Goal: Entertainment & Leisure: Consume media (video, audio)

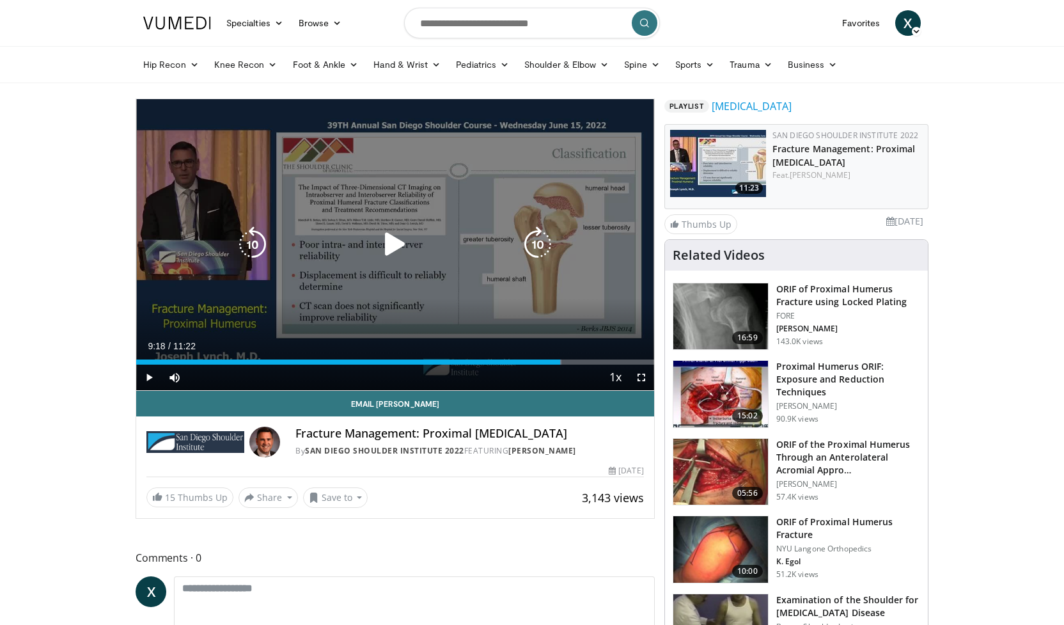
click at [388, 242] on icon "Video Player" at bounding box center [395, 244] width 36 height 36
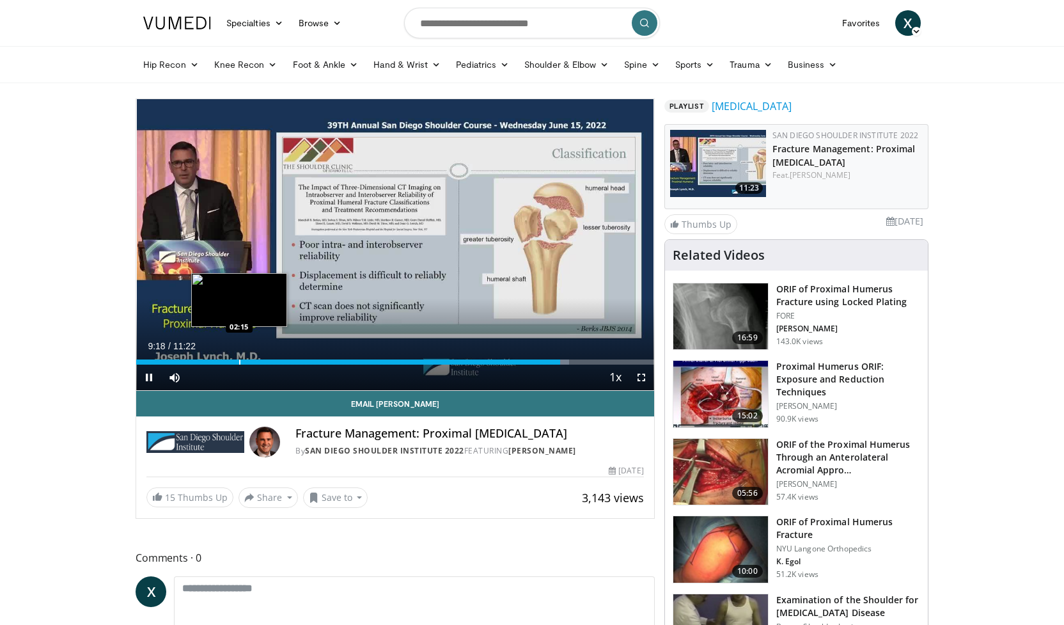
click at [240, 364] on div "Progress Bar" at bounding box center [239, 361] width 1 height 5
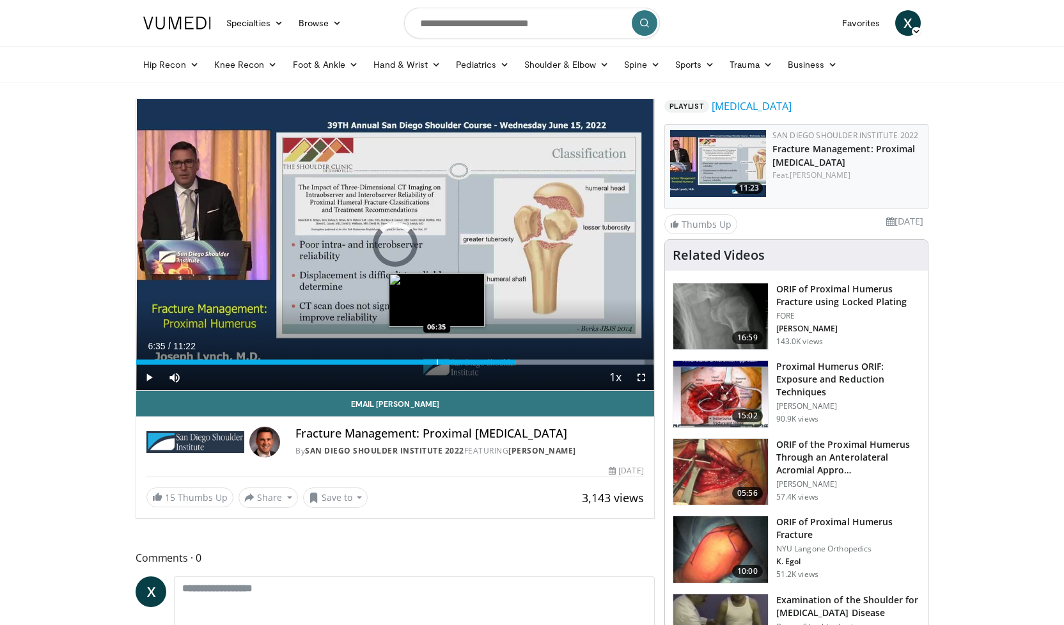
click at [437, 363] on div "Progress Bar" at bounding box center [437, 361] width 1 height 5
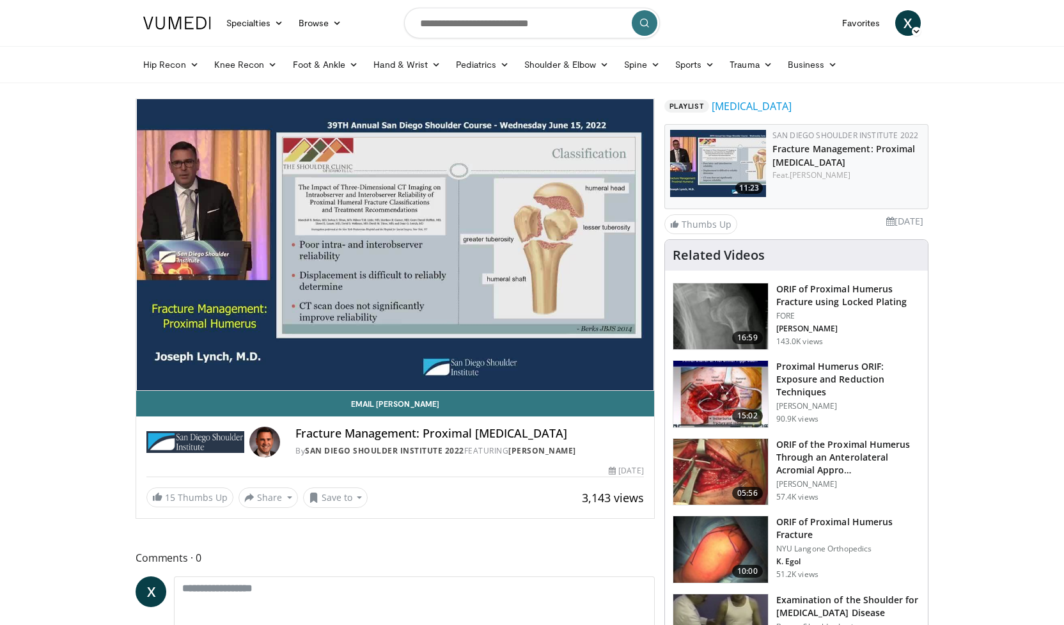
click at [152, 377] on div "10 seconds Tap to unmute" at bounding box center [395, 244] width 518 height 291
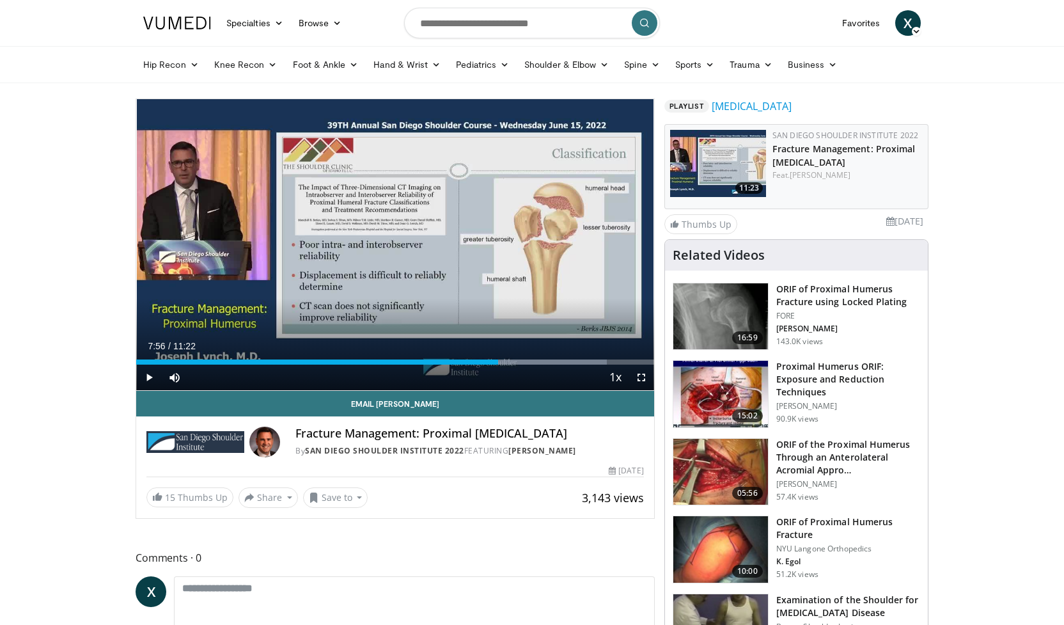
click at [152, 377] on span "Video Player" at bounding box center [149, 378] width 26 height 26
click at [152, 378] on span "Video Player" at bounding box center [149, 378] width 26 height 26
click at [148, 377] on span "Video Player" at bounding box center [149, 378] width 26 height 26
click at [491, 361] on div "Progress Bar" at bounding box center [491, 361] width 1 height 5
click at [153, 376] on span "Video Player" at bounding box center [149, 378] width 26 height 26
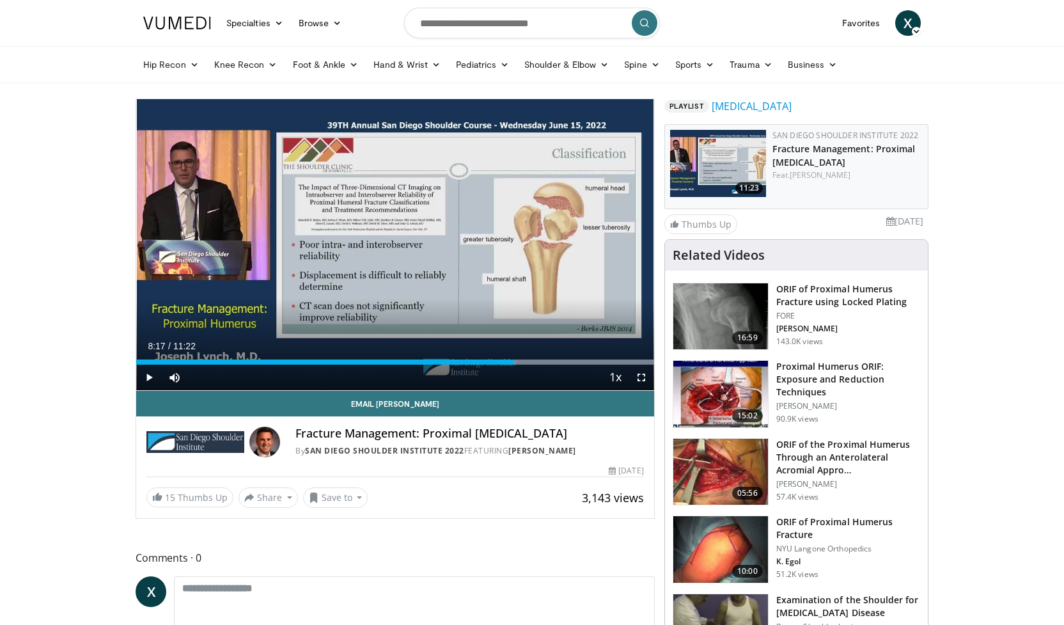
click at [148, 378] on span "Video Player" at bounding box center [149, 378] width 26 height 26
click at [148, 377] on span "Video Player" at bounding box center [149, 378] width 26 height 26
click at [148, 374] on span "Video Player" at bounding box center [149, 378] width 26 height 26
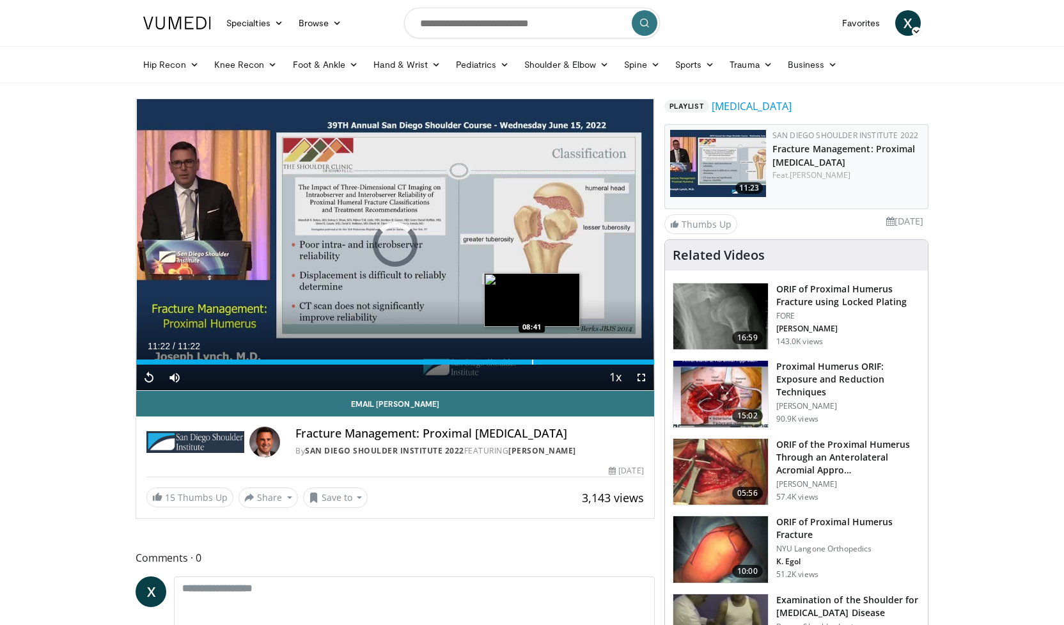
click at [532, 362] on div "Progress Bar" at bounding box center [532, 361] width 1 height 5
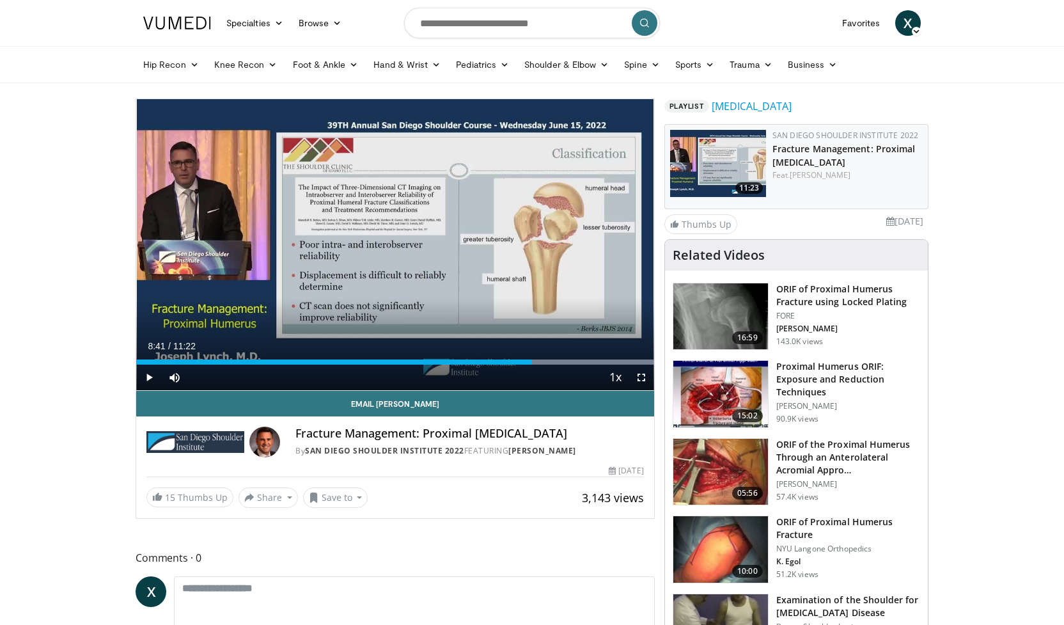
click at [151, 377] on span "Video Player" at bounding box center [149, 378] width 26 height 26
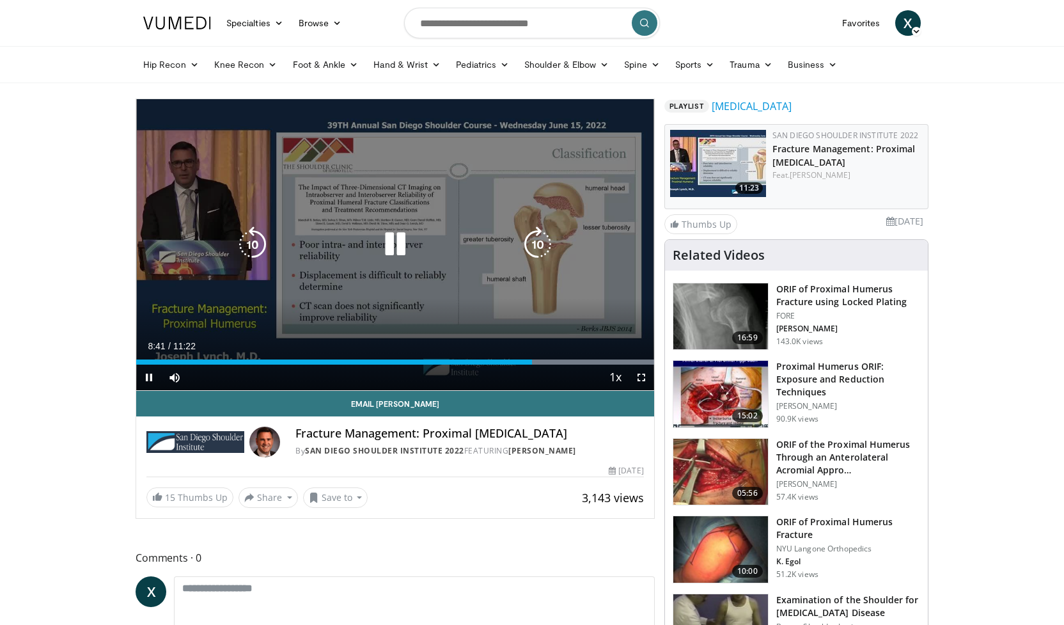
click at [151, 377] on video-js "**********" at bounding box center [395, 245] width 518 height 292
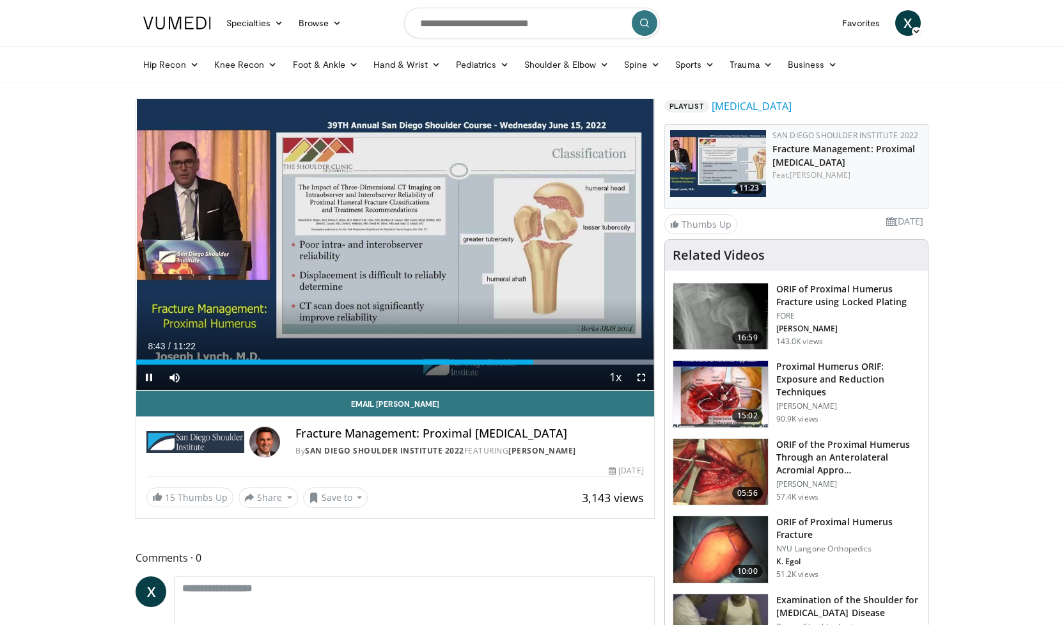
click at [152, 378] on span "Video Player" at bounding box center [149, 378] width 26 height 26
